Goal: Information Seeking & Learning: Learn about a topic

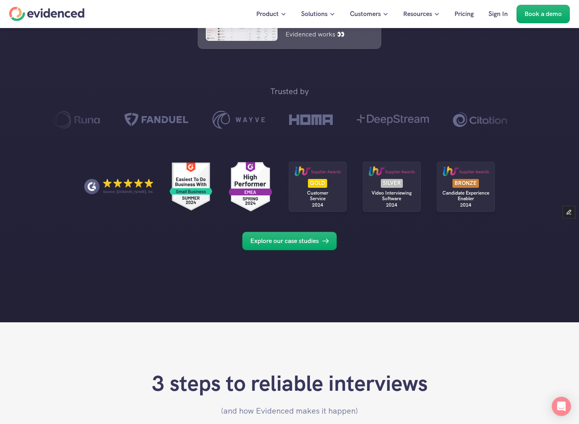
scroll to position [435, 0]
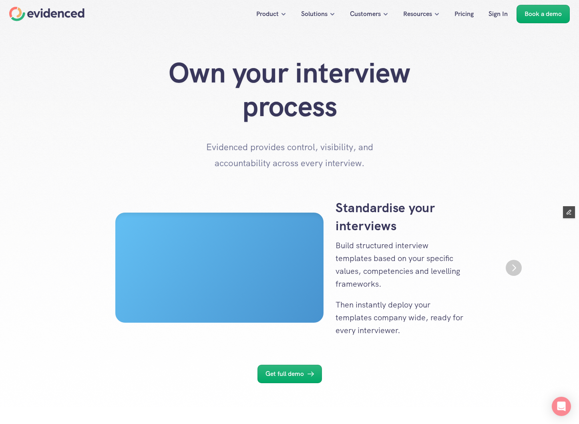
click at [125, 153] on div "Own your interview process Evidenced provides control, visibility, and accounta…" at bounding box center [289, 113] width 531 height 115
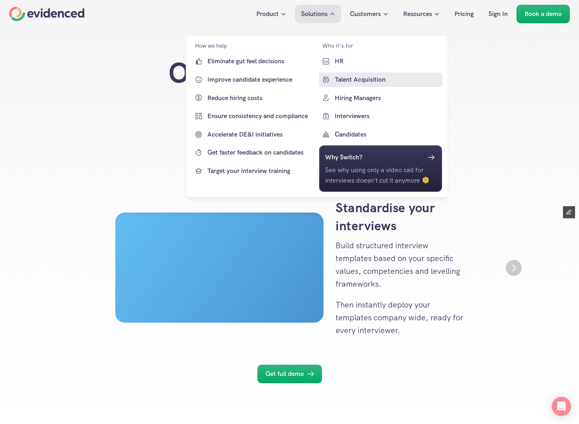
click at [290, 80] on p "Talent Acquisition" at bounding box center [387, 79] width 106 height 10
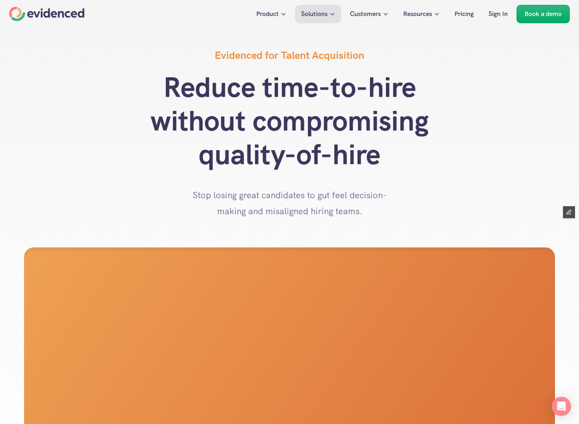
click at [25, 119] on div "Reduce time-to-hire without compromising quality-of-hire Stop losing great cand…" at bounding box center [289, 144] width 531 height 149
click at [102, 151] on div "Reduce time-to-hire without compromising quality-of-hire Stop losing great cand…" at bounding box center [289, 144] width 531 height 149
